Goal: Task Accomplishment & Management: Use online tool/utility

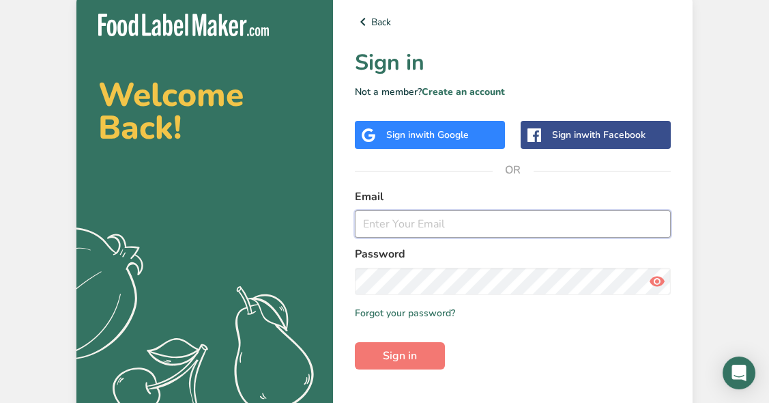
click at [419, 214] on input "email" at bounding box center [513, 223] width 316 height 27
type input "[PERSON_NAME][EMAIL_ADDRESS][DOMAIN_NAME]"
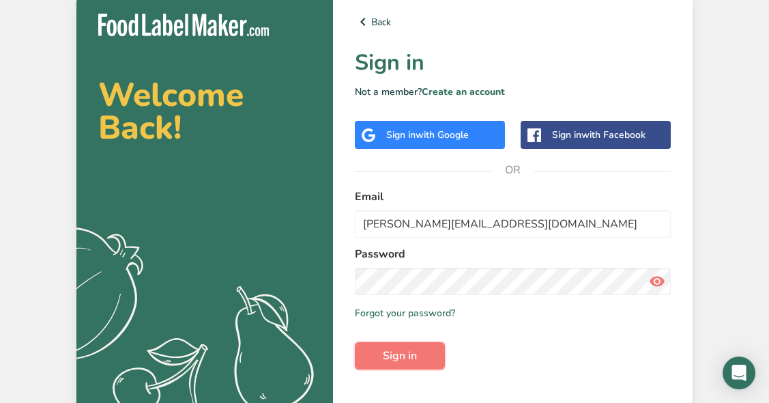
click at [413, 354] on span "Sign in" at bounding box center [400, 355] width 34 height 16
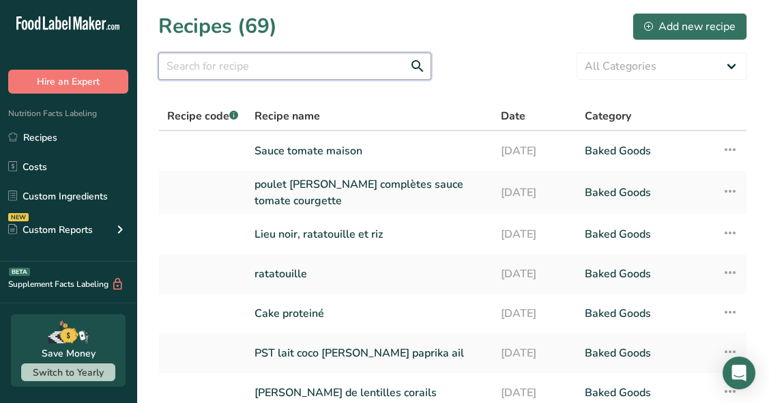
click at [317, 55] on input "text" at bounding box center [294, 66] width 273 height 27
type input "chia"
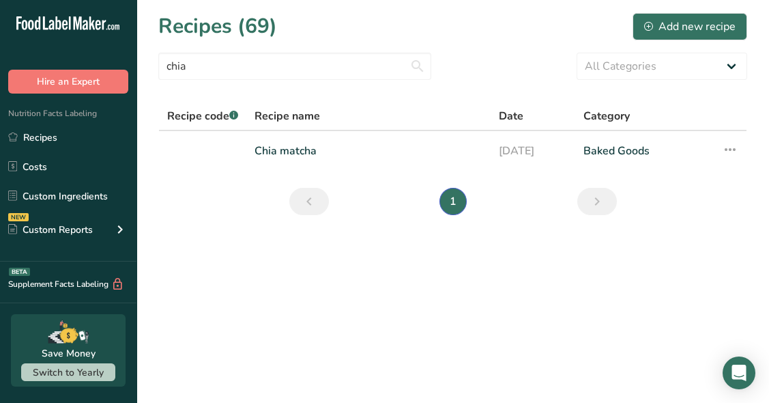
click at [313, 157] on link "Chia matcha" at bounding box center [369, 150] width 228 height 29
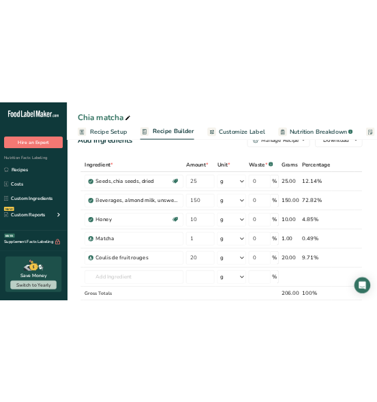
scroll to position [33, 0]
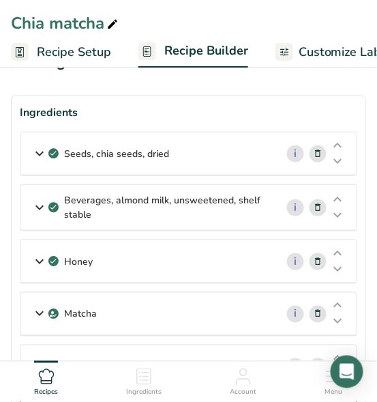
click at [35, 205] on icon at bounding box center [39, 207] width 16 height 25
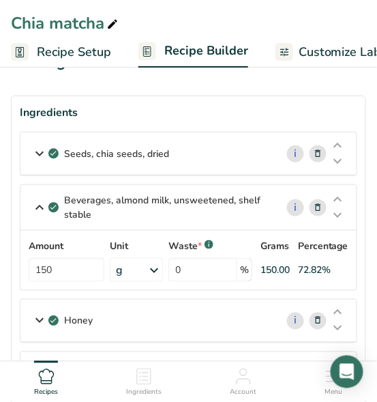
click at [35, 205] on icon at bounding box center [39, 207] width 16 height 25
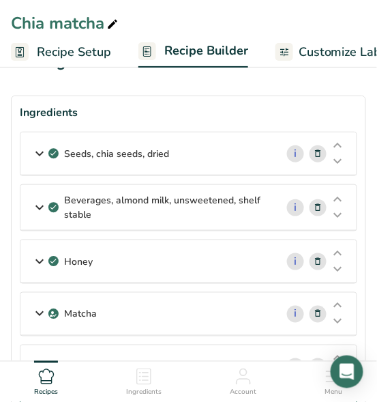
click at [44, 268] on icon at bounding box center [39, 261] width 16 height 25
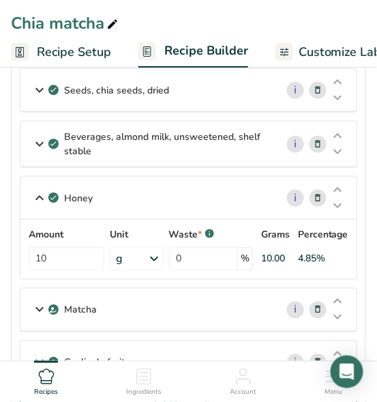
scroll to position [97, 0]
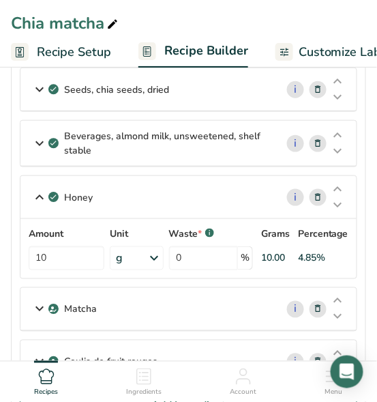
click at [43, 202] on icon at bounding box center [39, 197] width 16 height 25
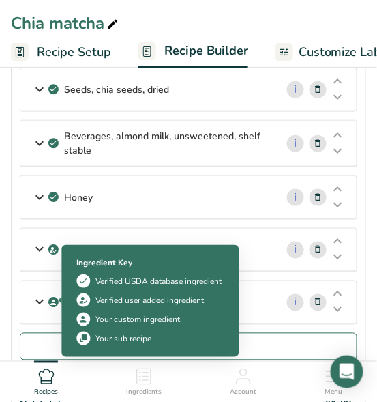
click at [51, 304] on icon at bounding box center [54, 302] width 8 height 12
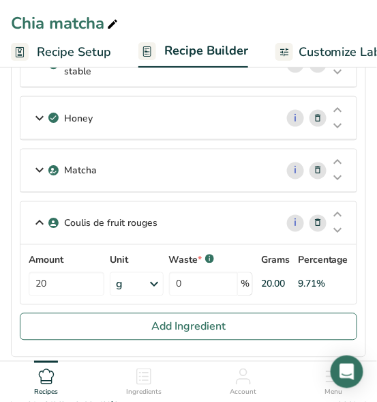
scroll to position [220, 0]
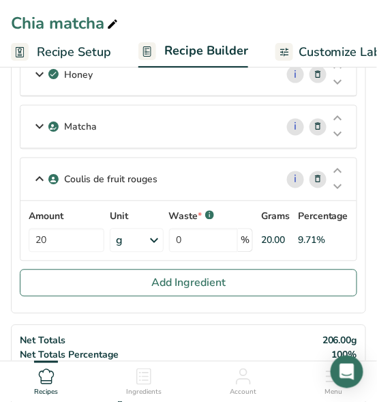
click at [152, 127] on div "Matcha" at bounding box center [148, 127] width 256 height 42
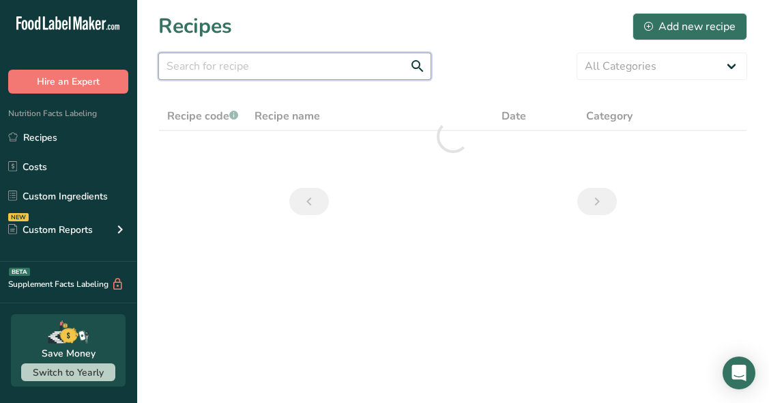
click at [289, 72] on input "text" at bounding box center [294, 66] width 273 height 27
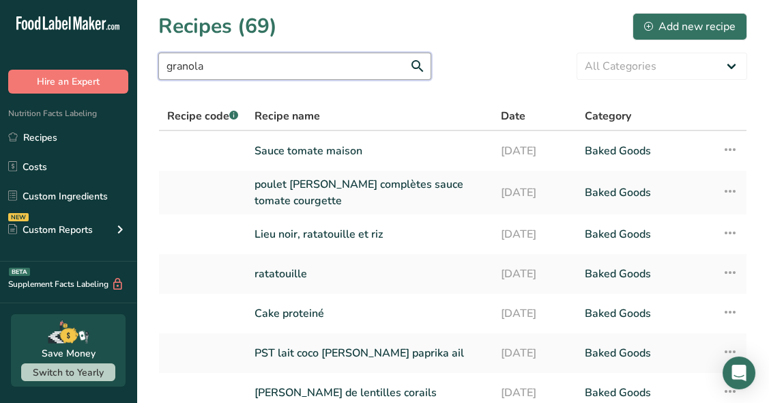
type input "granola"
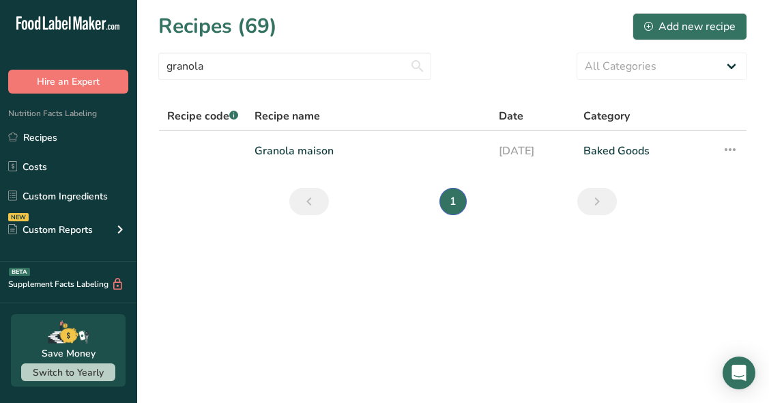
click at [411, 151] on link "Granola maison" at bounding box center [369, 150] width 228 height 29
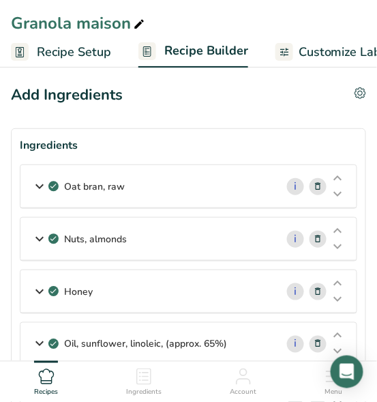
click at [35, 184] on icon at bounding box center [39, 186] width 16 height 25
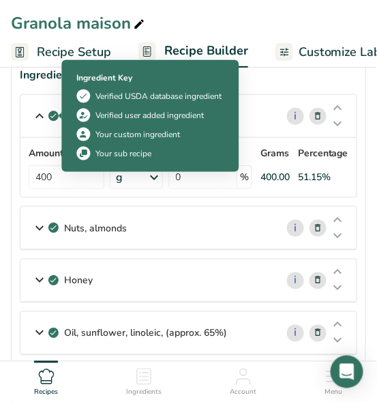
scroll to position [79, 0]
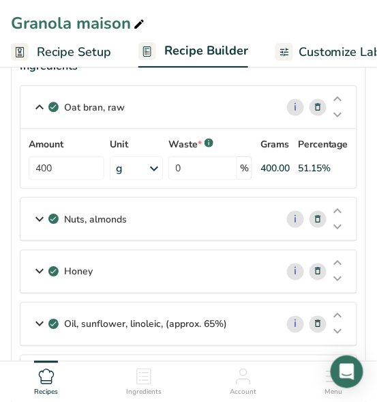
click at [39, 219] on icon at bounding box center [39, 219] width 16 height 25
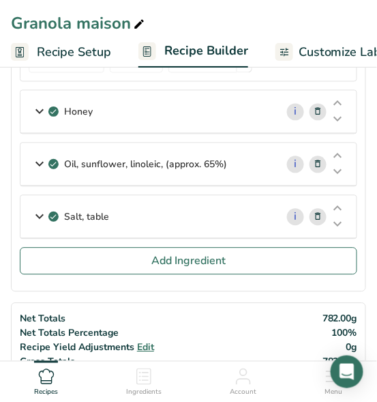
scroll to position [300, 0]
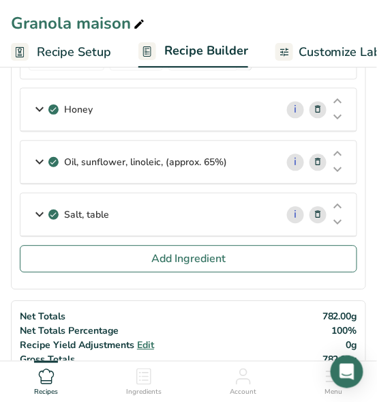
click at [93, 115] on div "Honey" at bounding box center [148, 110] width 256 height 42
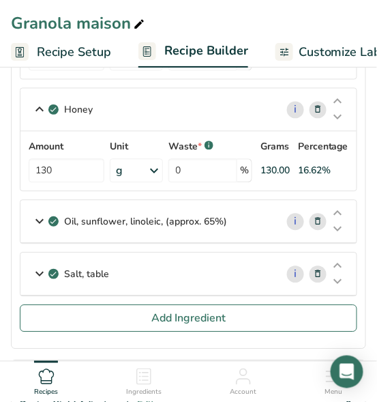
click at [35, 220] on icon at bounding box center [39, 222] width 16 height 25
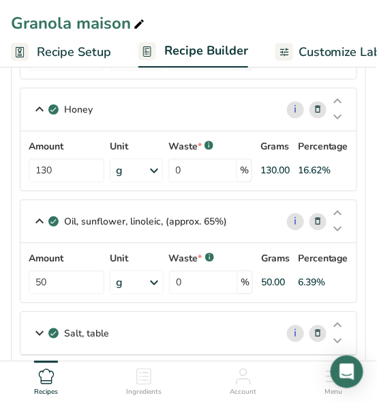
click at [43, 327] on icon at bounding box center [39, 333] width 16 height 25
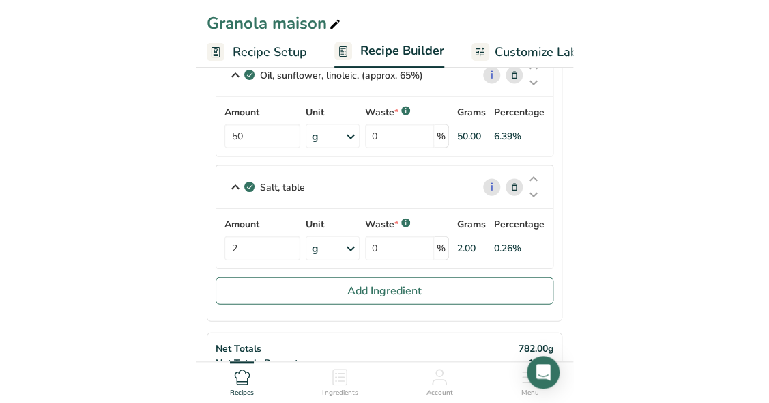
scroll to position [0, 0]
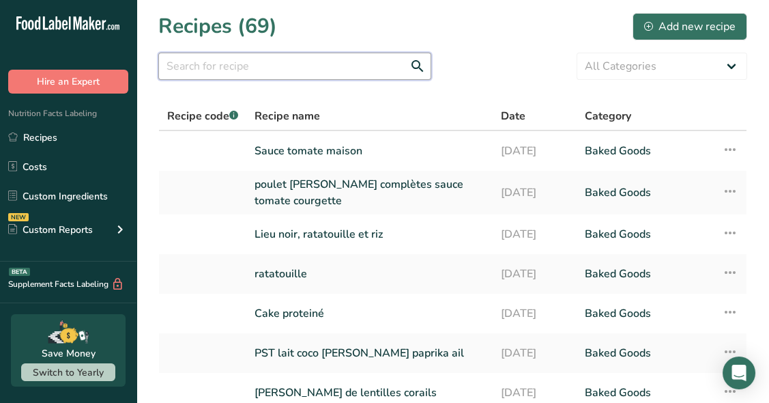
click at [253, 71] on input "text" at bounding box center [294, 66] width 273 height 27
type input "fromage"
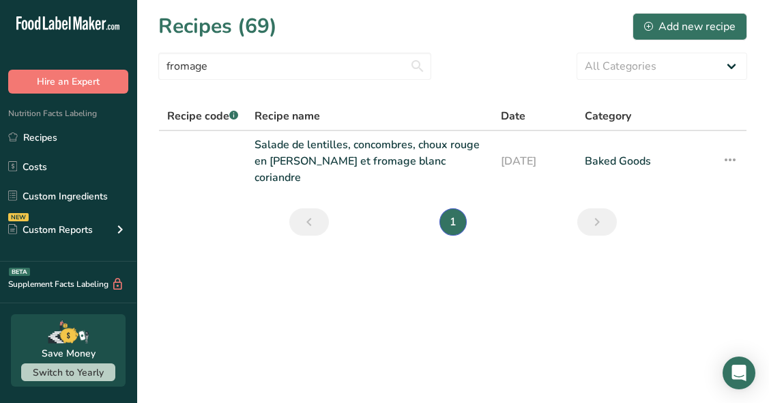
click at [111, 226] on div "NEW Custom Reports" at bounding box center [68, 229] width 136 height 34
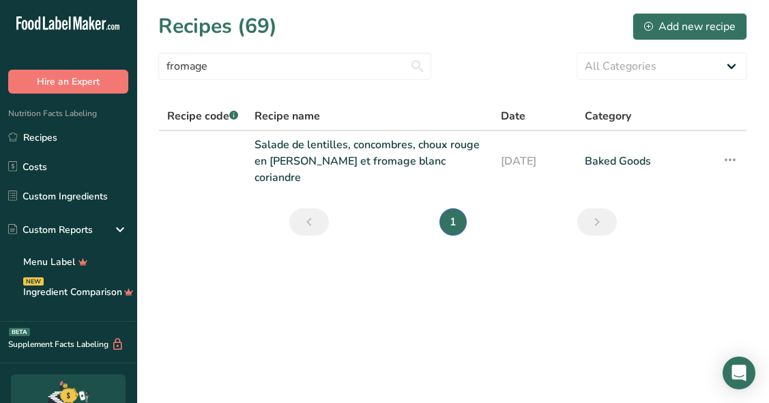
click at [100, 199] on link "Custom Ingredients" at bounding box center [68, 196] width 136 height 26
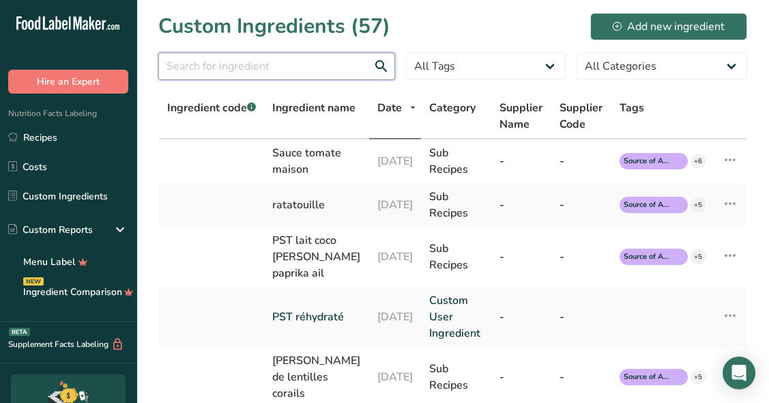
click at [291, 71] on input "text" at bounding box center [276, 66] width 237 height 27
type input "fromage"
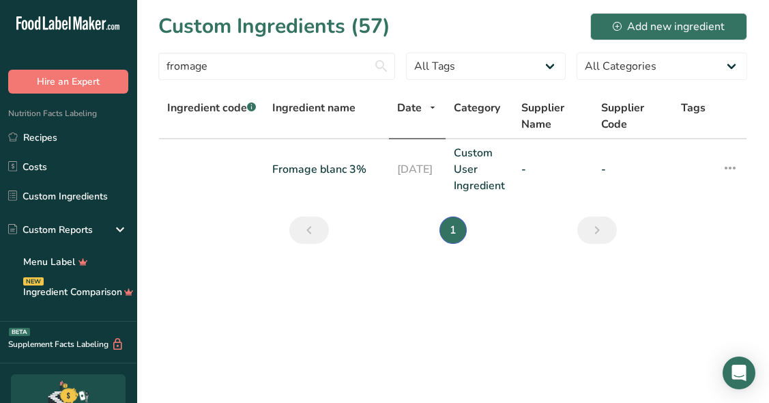
click at [305, 171] on link "Fromage blanc 3%" at bounding box center [326, 169] width 109 height 16
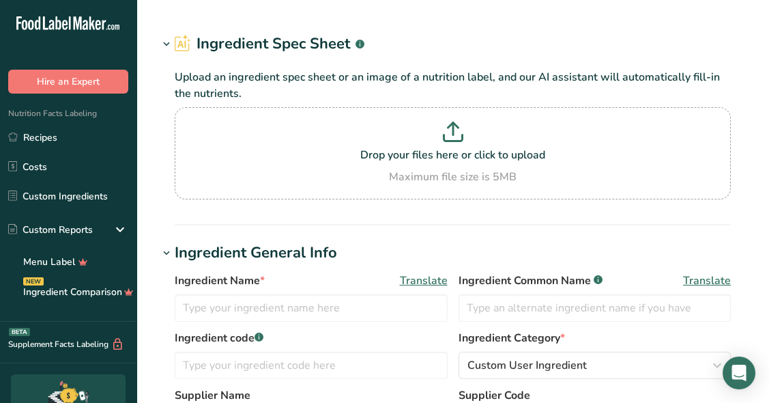
type input "Fromage blanc 3%"
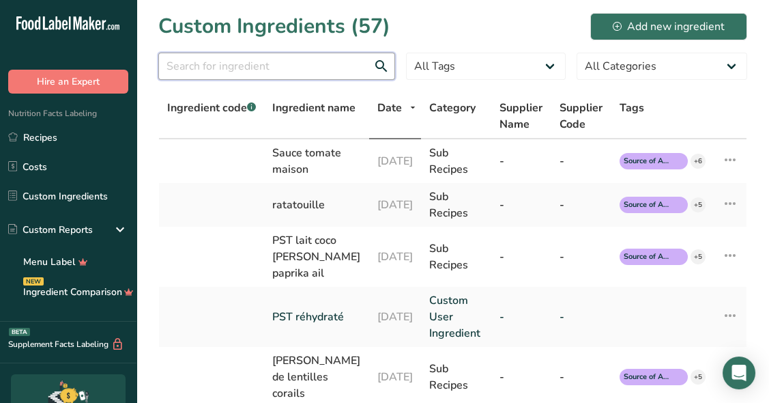
click at [261, 62] on input "text" at bounding box center [276, 66] width 237 height 27
click at [50, 133] on link "Recipes" at bounding box center [68, 137] width 136 height 26
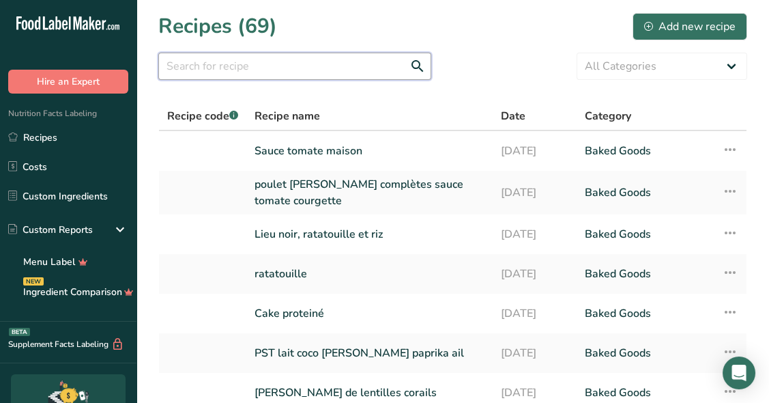
click at [329, 67] on input "text" at bounding box center [294, 66] width 273 height 27
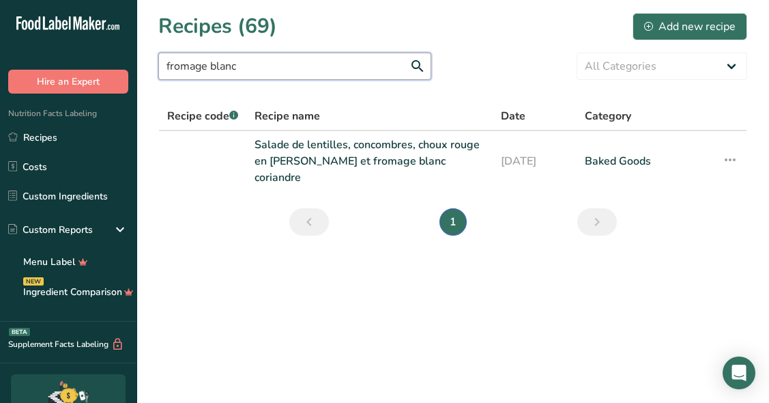
drag, startPoint x: 329, startPoint y: 67, endPoint x: 191, endPoint y: 63, distance: 137.9
click at [191, 63] on input "fromage blanc" at bounding box center [294, 66] width 273 height 27
click at [262, 66] on input "fromage blanc" at bounding box center [294, 66] width 273 height 27
drag, startPoint x: 261, startPoint y: 66, endPoint x: 115, endPoint y: 52, distance: 146.7
click at [115, 52] on div ".a-20{fill:#fff;} Hire an Expert Nutrition Facts Labeling Recipes Costs Custom …" at bounding box center [384, 201] width 769 height 403
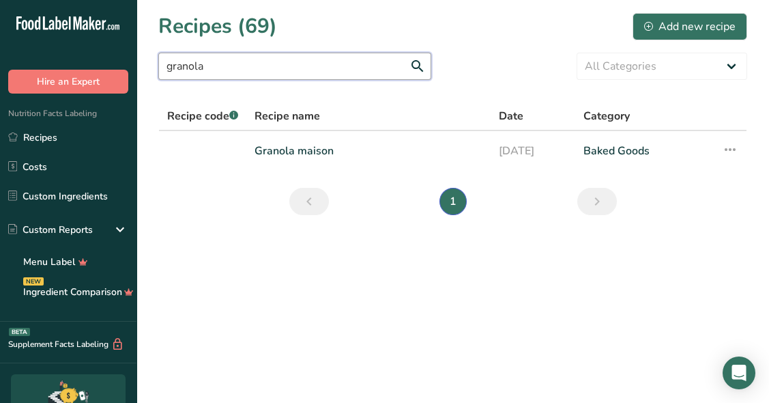
drag, startPoint x: 219, startPoint y: 60, endPoint x: 141, endPoint y: 57, distance: 78.6
click at [141, 57] on section "Recipes (69) Add new recipe granola All Categories Baked Goods [GEOGRAPHIC_DATA…" at bounding box center [452, 118] width 633 height 237
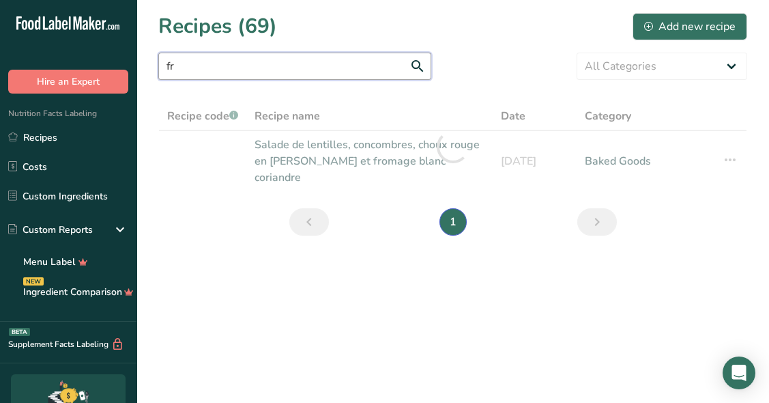
type input "f"
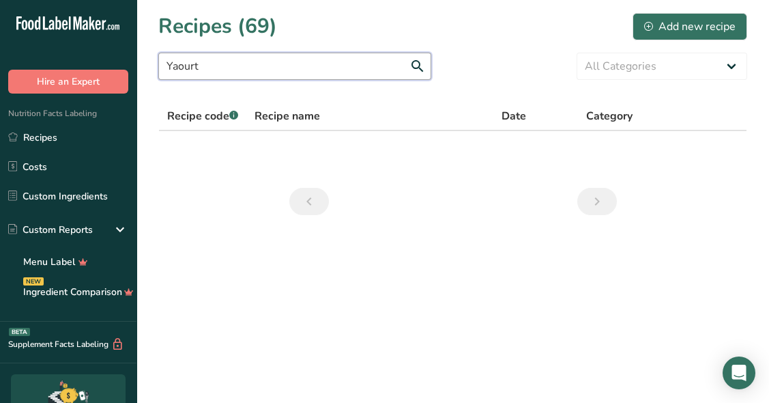
type input "Yaourt"
click at [53, 128] on link "Recipes" at bounding box center [68, 137] width 136 height 26
